Goal: Find specific page/section: Find specific page/section

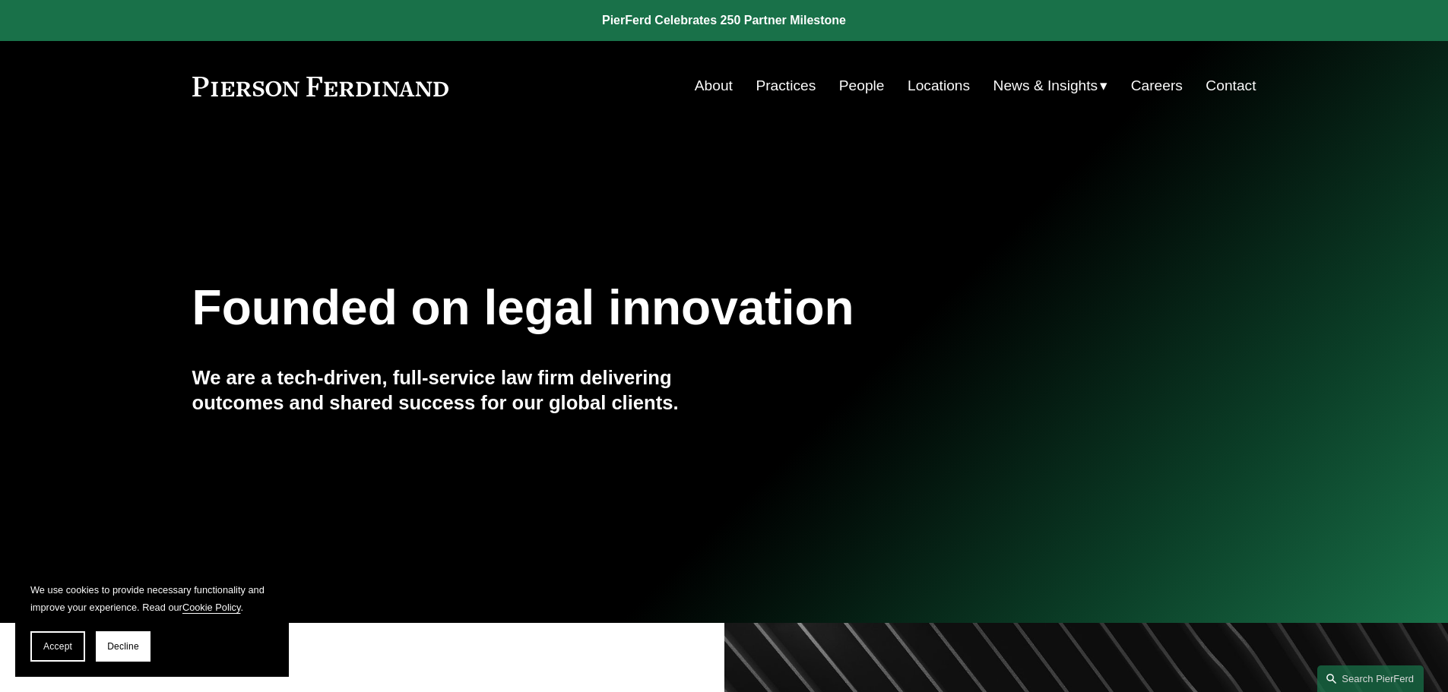
click at [781, 86] on link "Practices" at bounding box center [786, 85] width 60 height 29
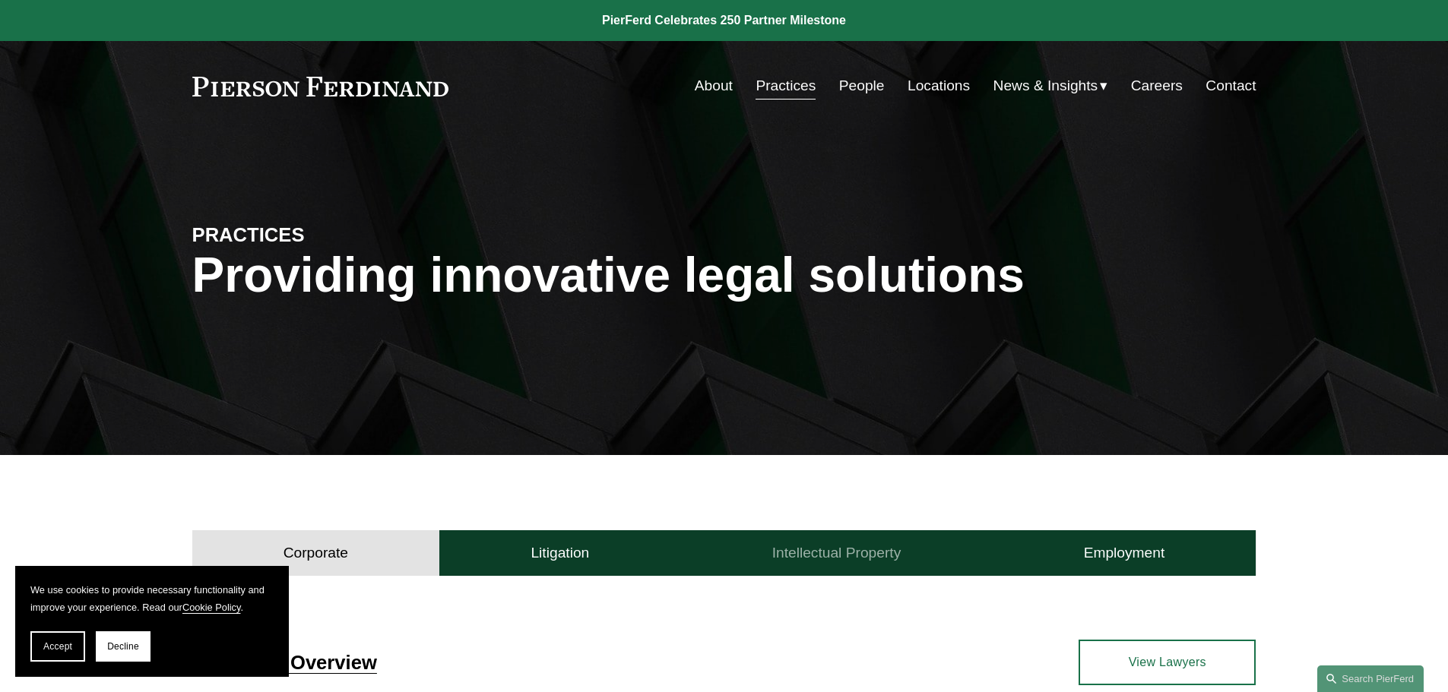
click at [845, 560] on h4 "Intellectual Property" at bounding box center [836, 553] width 129 height 18
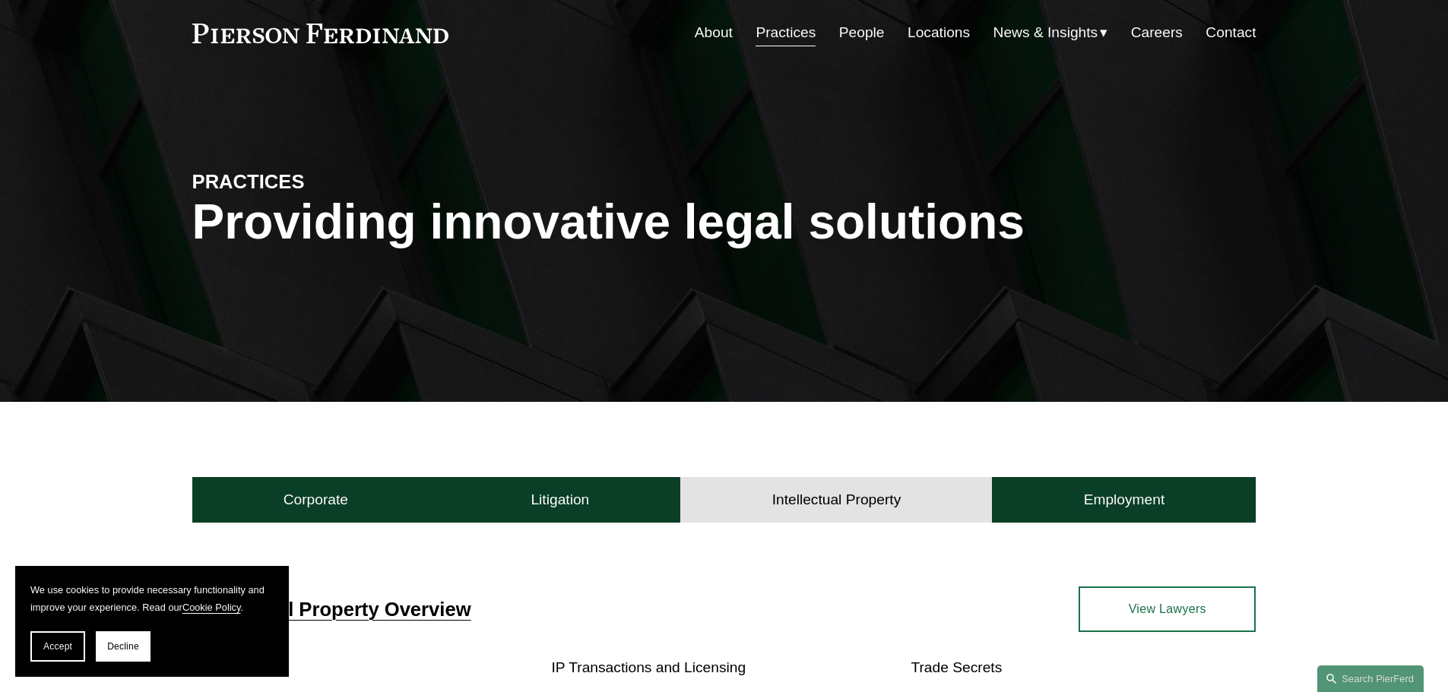
scroll to position [52, 0]
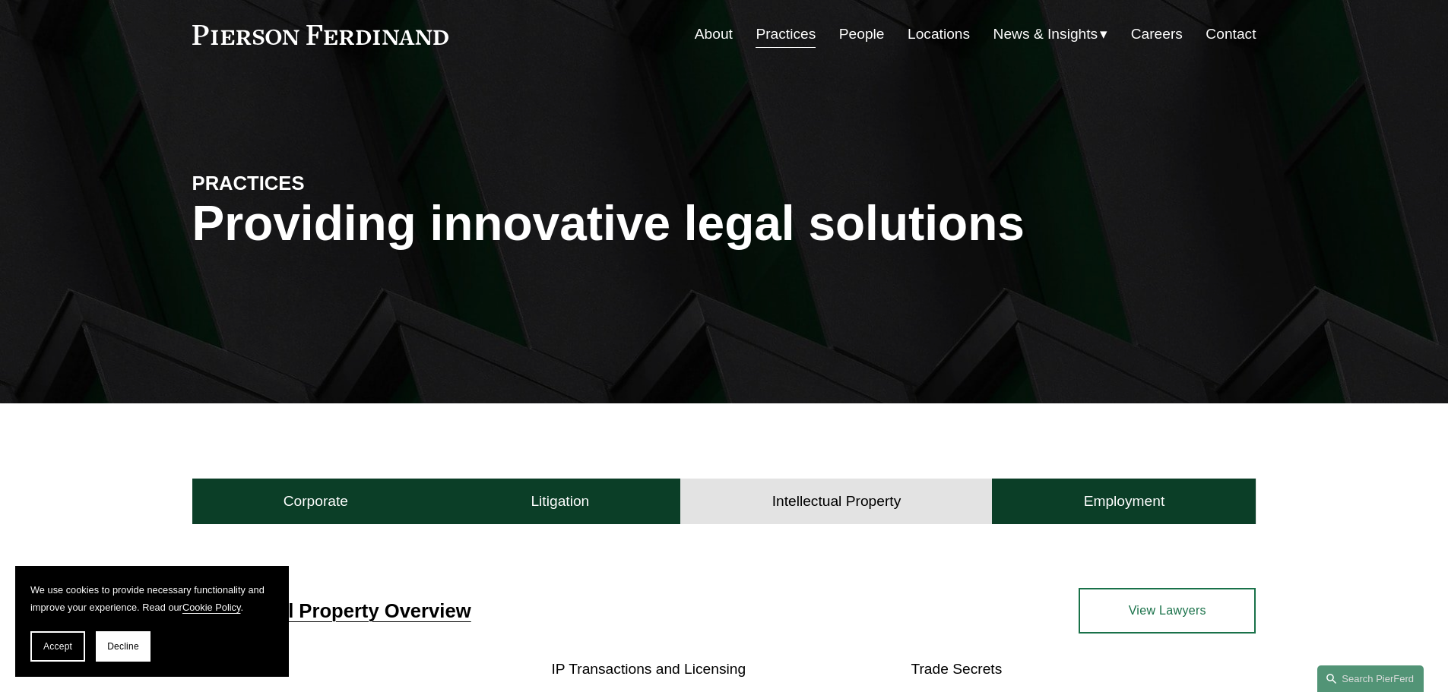
click at [337, 32] on link at bounding box center [320, 35] width 257 height 20
